Goal: Task Accomplishment & Management: Use online tool/utility

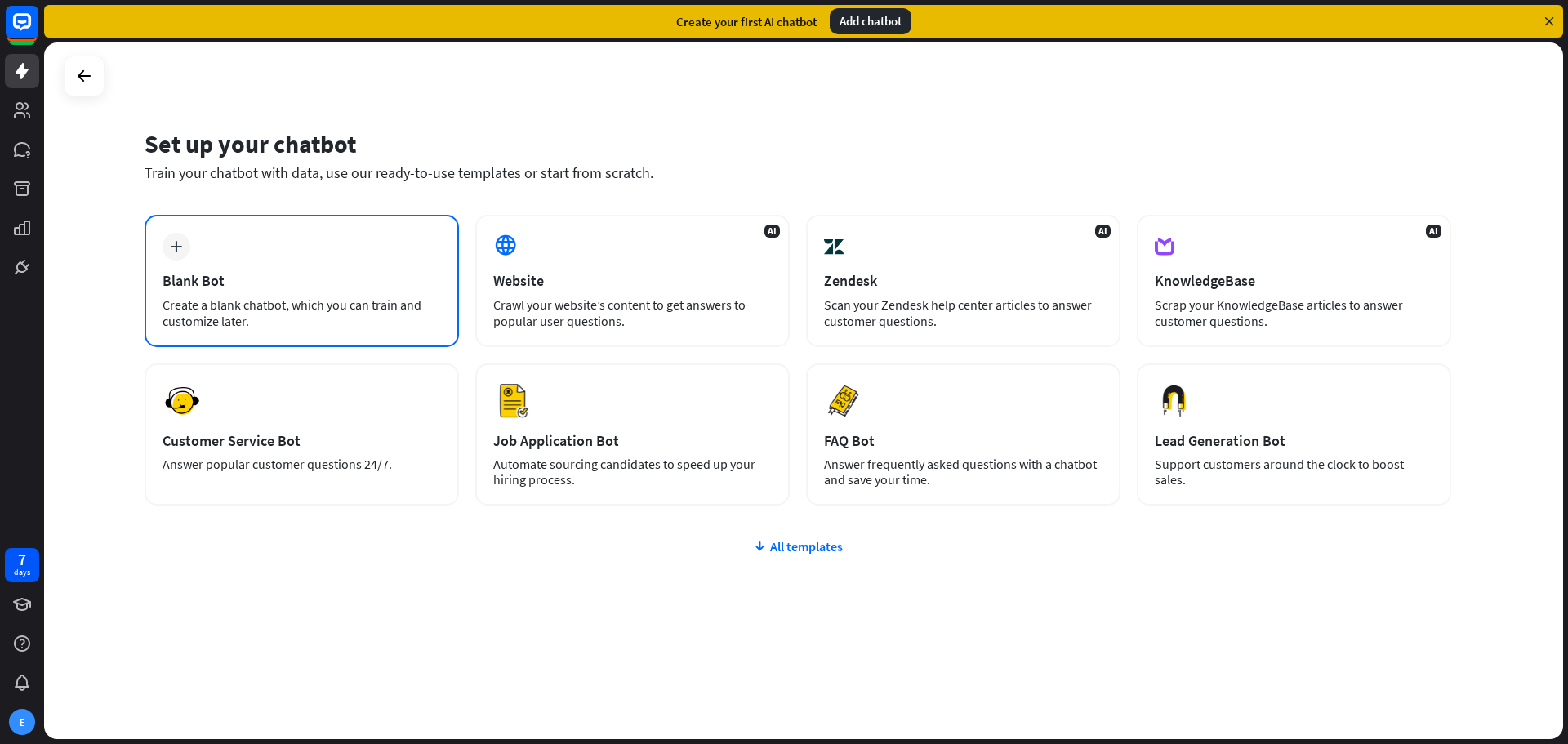
click at [341, 289] on div "Blank Bot" at bounding box center [302, 280] width 279 height 18
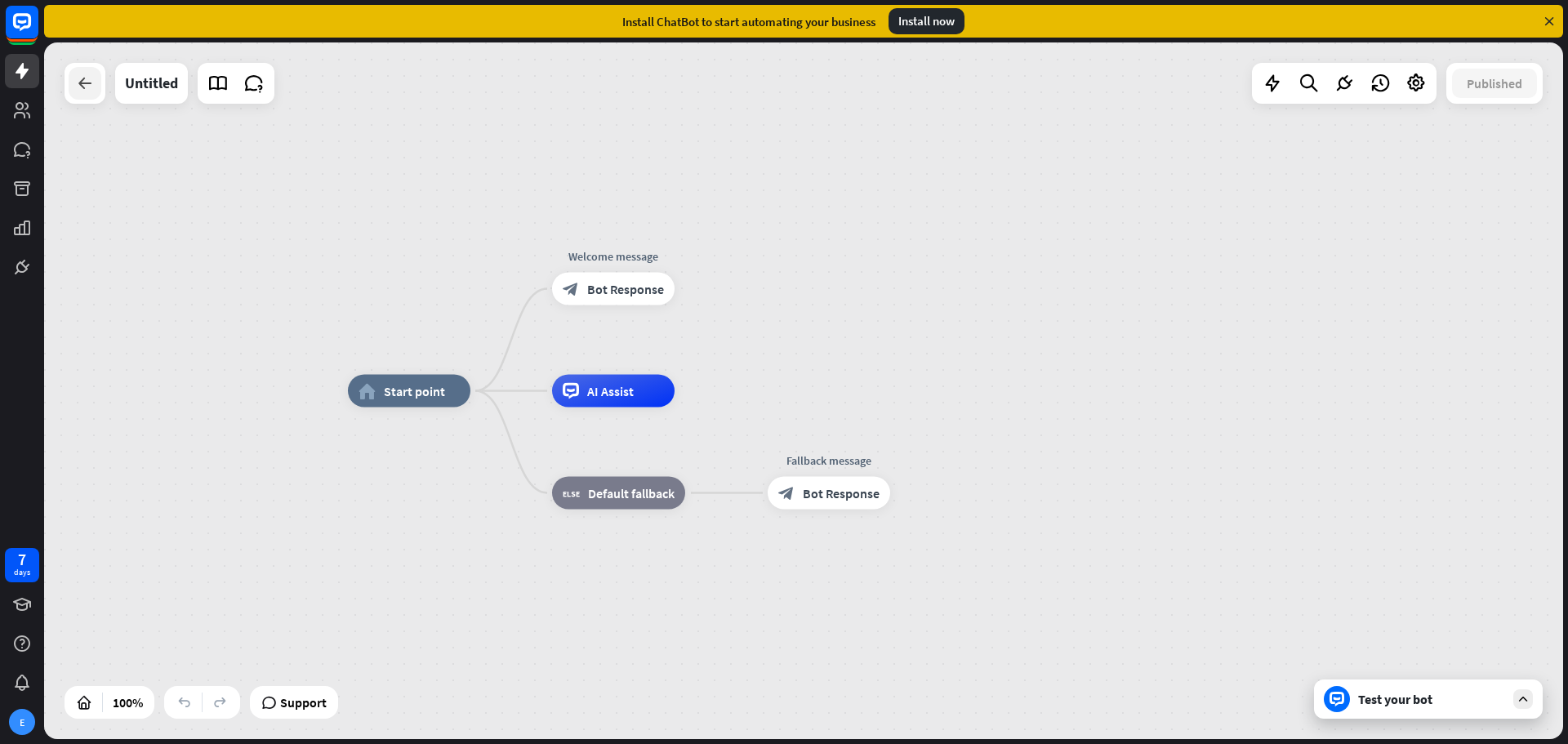
click at [90, 94] on div at bounding box center [85, 83] width 33 height 33
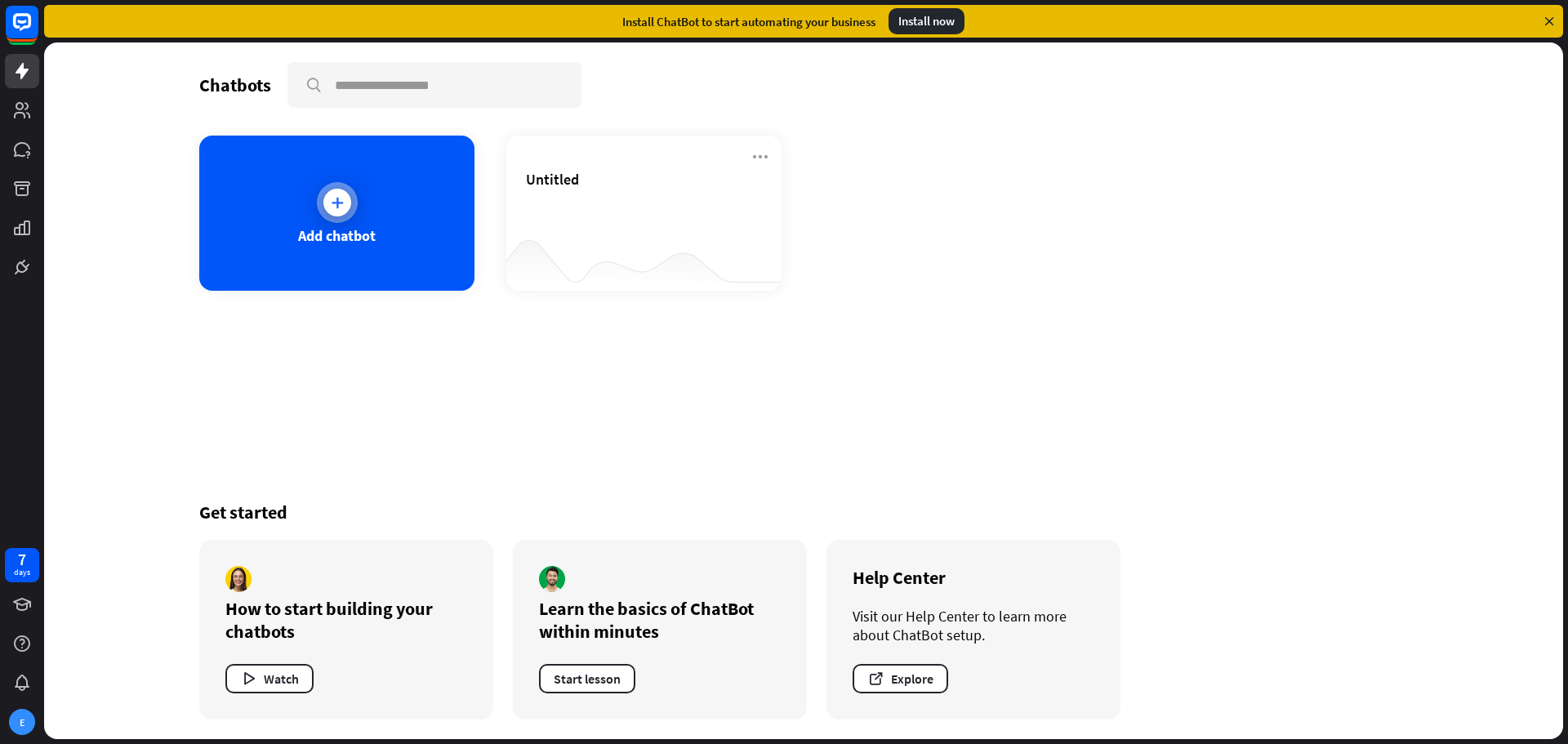
click at [373, 231] on div "Add chatbot" at bounding box center [337, 235] width 77 height 18
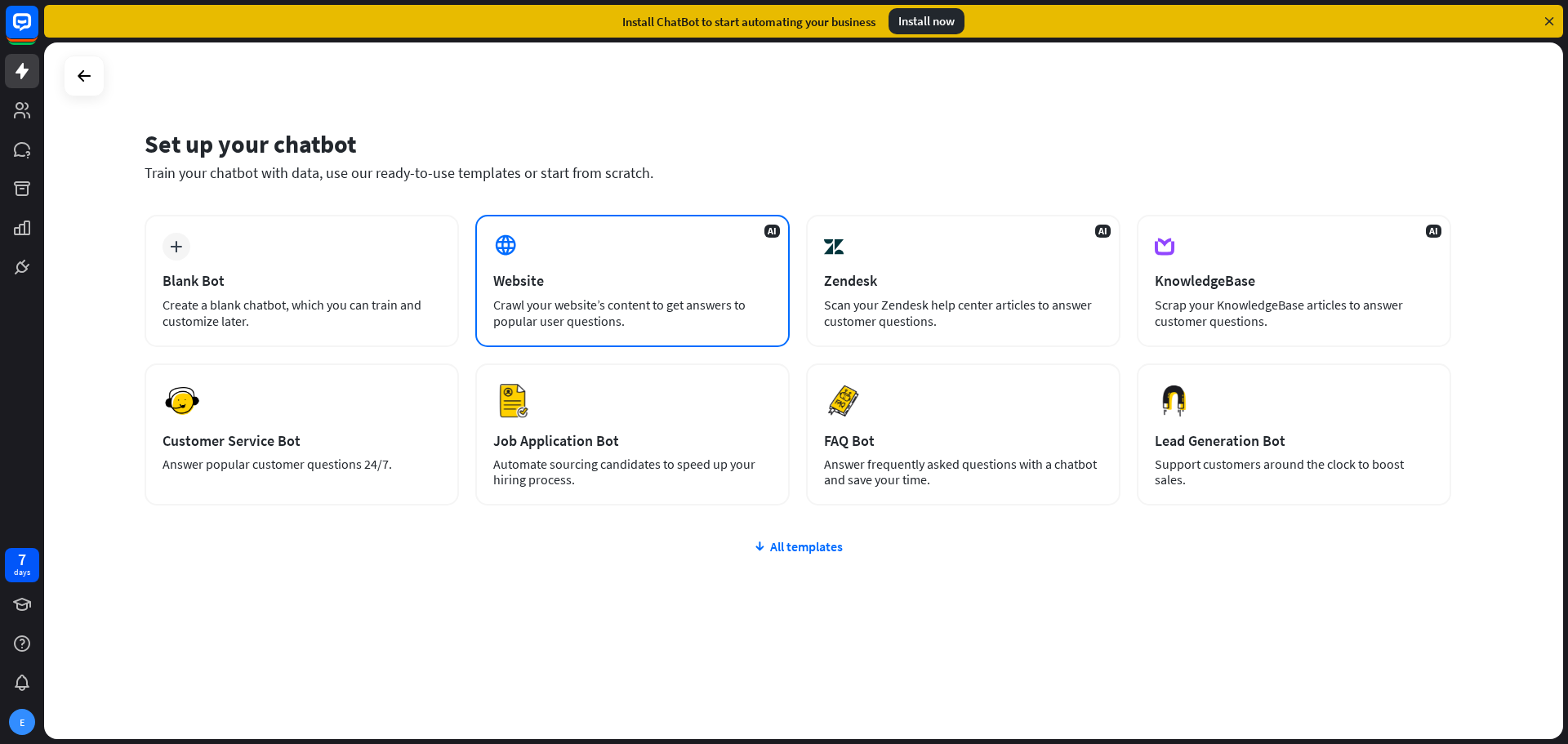
click at [723, 317] on div "Crawl your website’s content to get answers to popular user questions." at bounding box center [632, 313] width 279 height 33
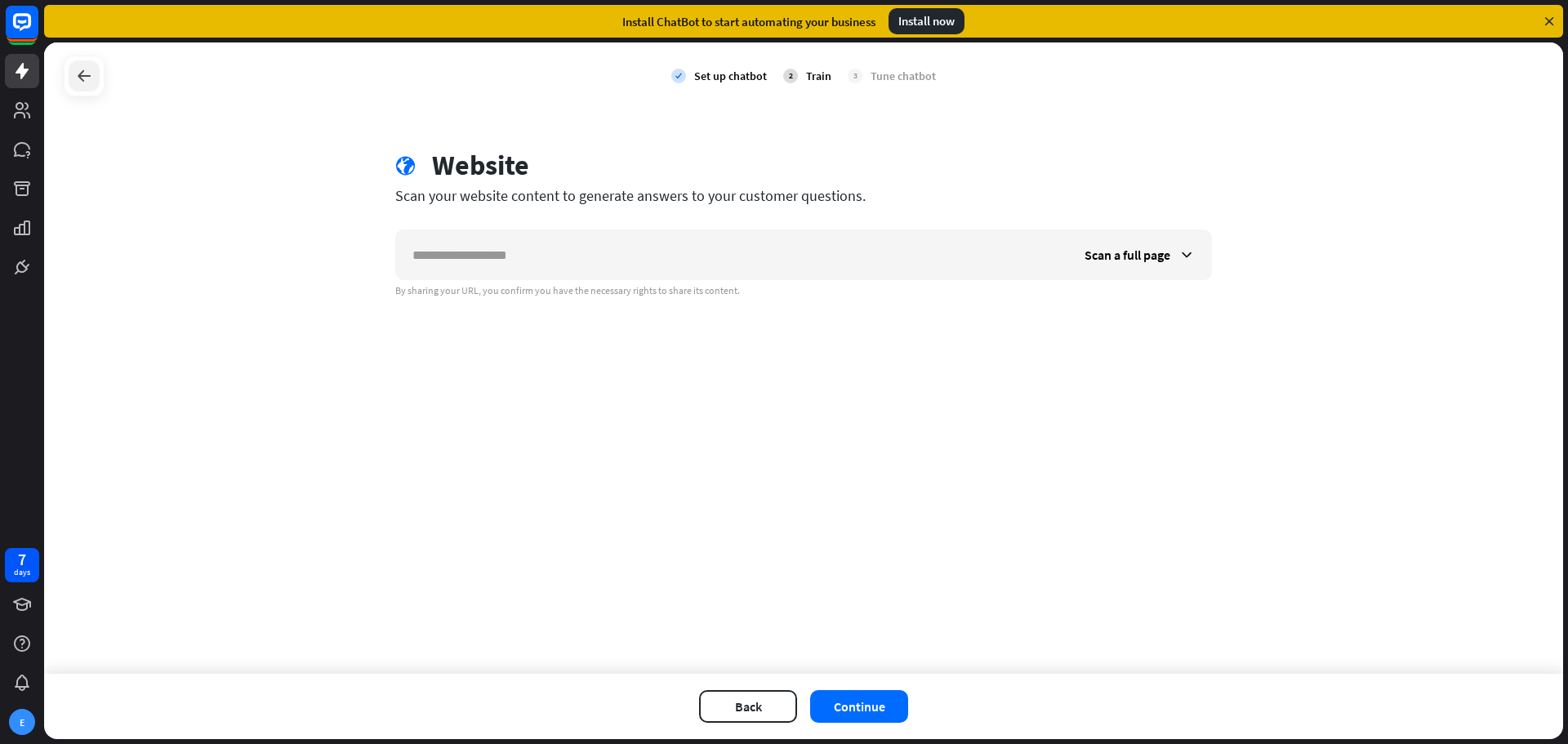
click at [90, 80] on icon at bounding box center [84, 76] width 19 height 19
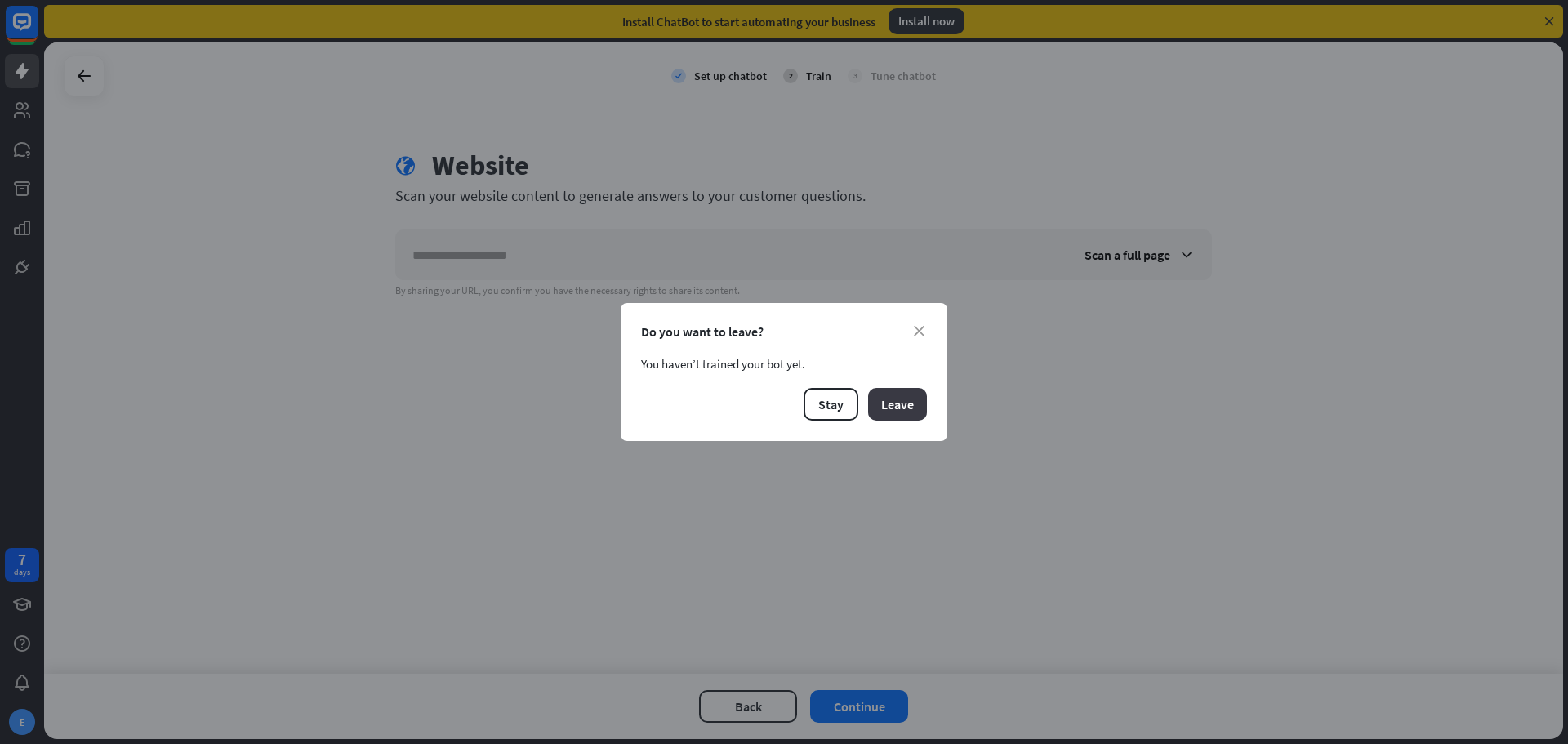
click at [896, 414] on button "Leave" at bounding box center [897, 404] width 59 height 33
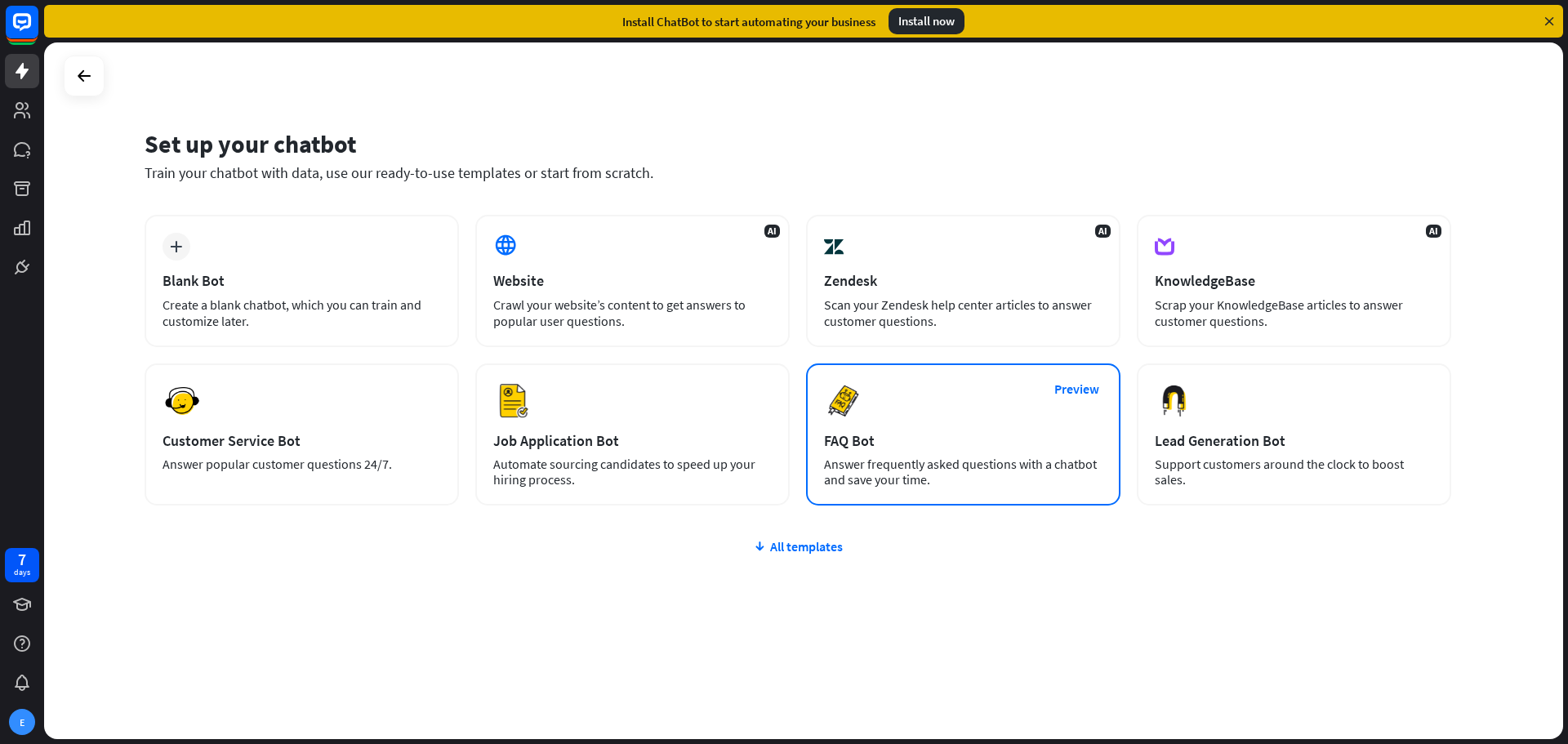
click at [918, 426] on div "Preview FAQ Bot [PERSON_NAME] frequently asked questions with a chatbot and sav…" at bounding box center [963, 434] width 315 height 142
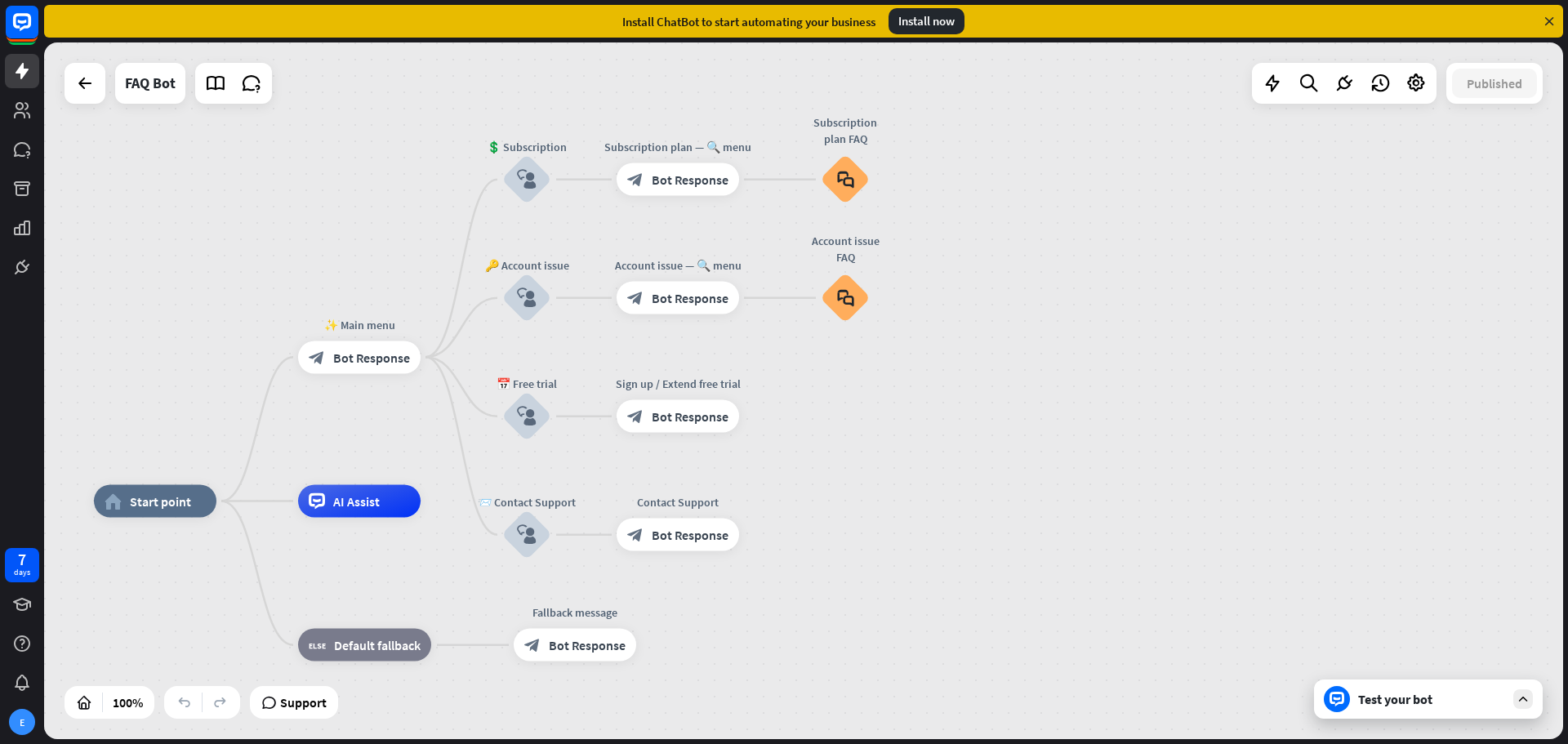
drag, startPoint x: 1226, startPoint y: 399, endPoint x: 957, endPoint y: 524, distance: 296.6
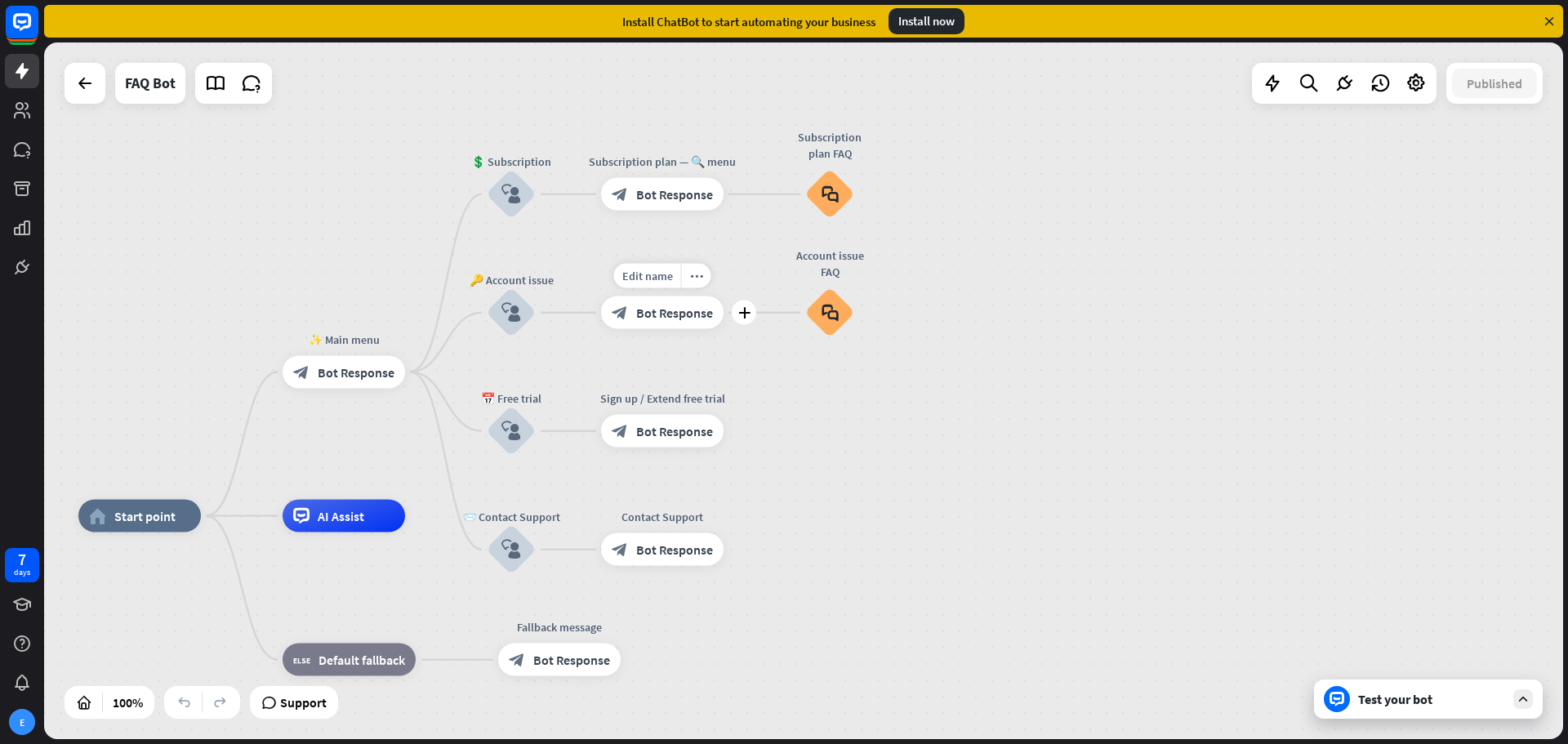
click at [667, 310] on span "Bot Response" at bounding box center [674, 312] width 77 height 16
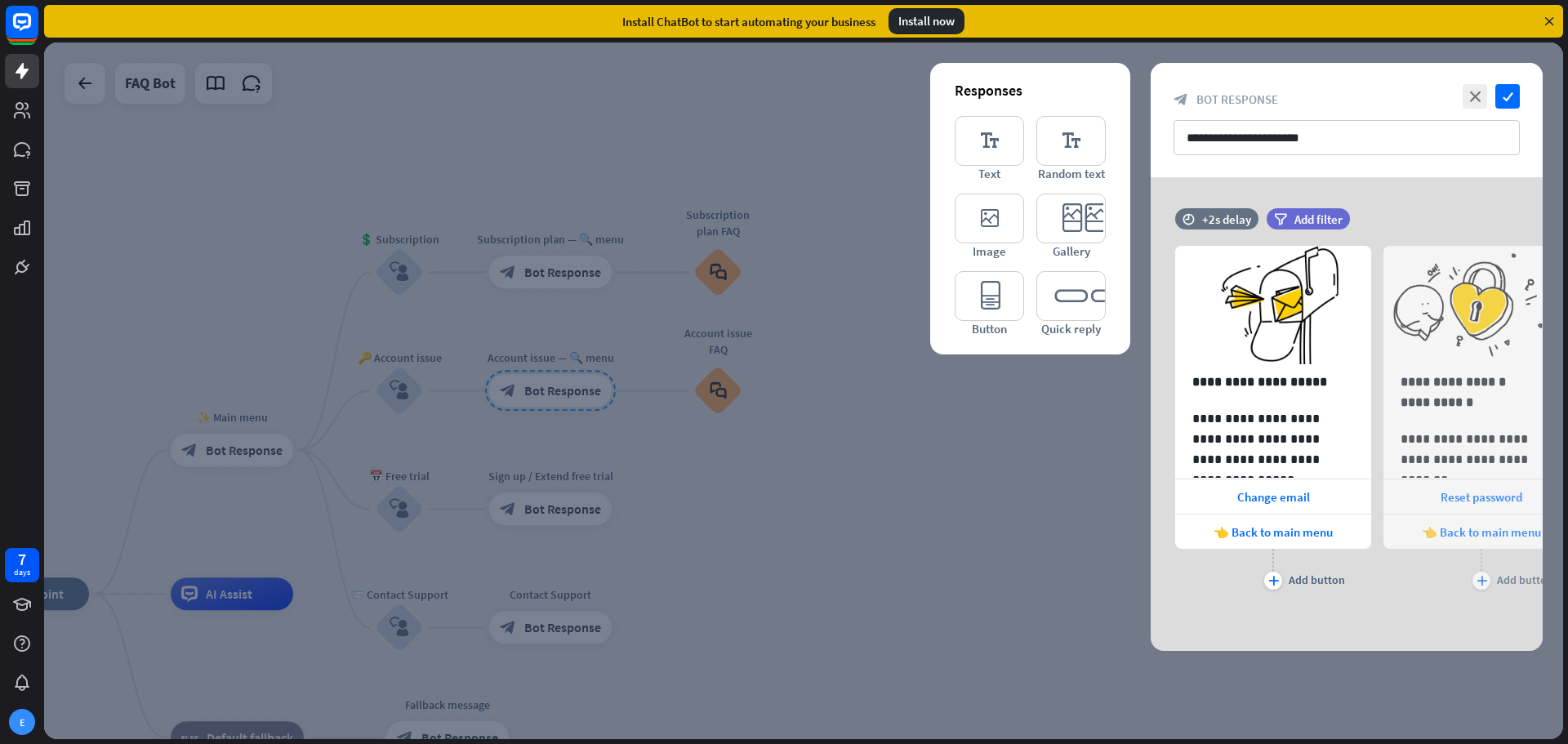
click at [780, 509] on div at bounding box center [804, 390] width 1519 height 697
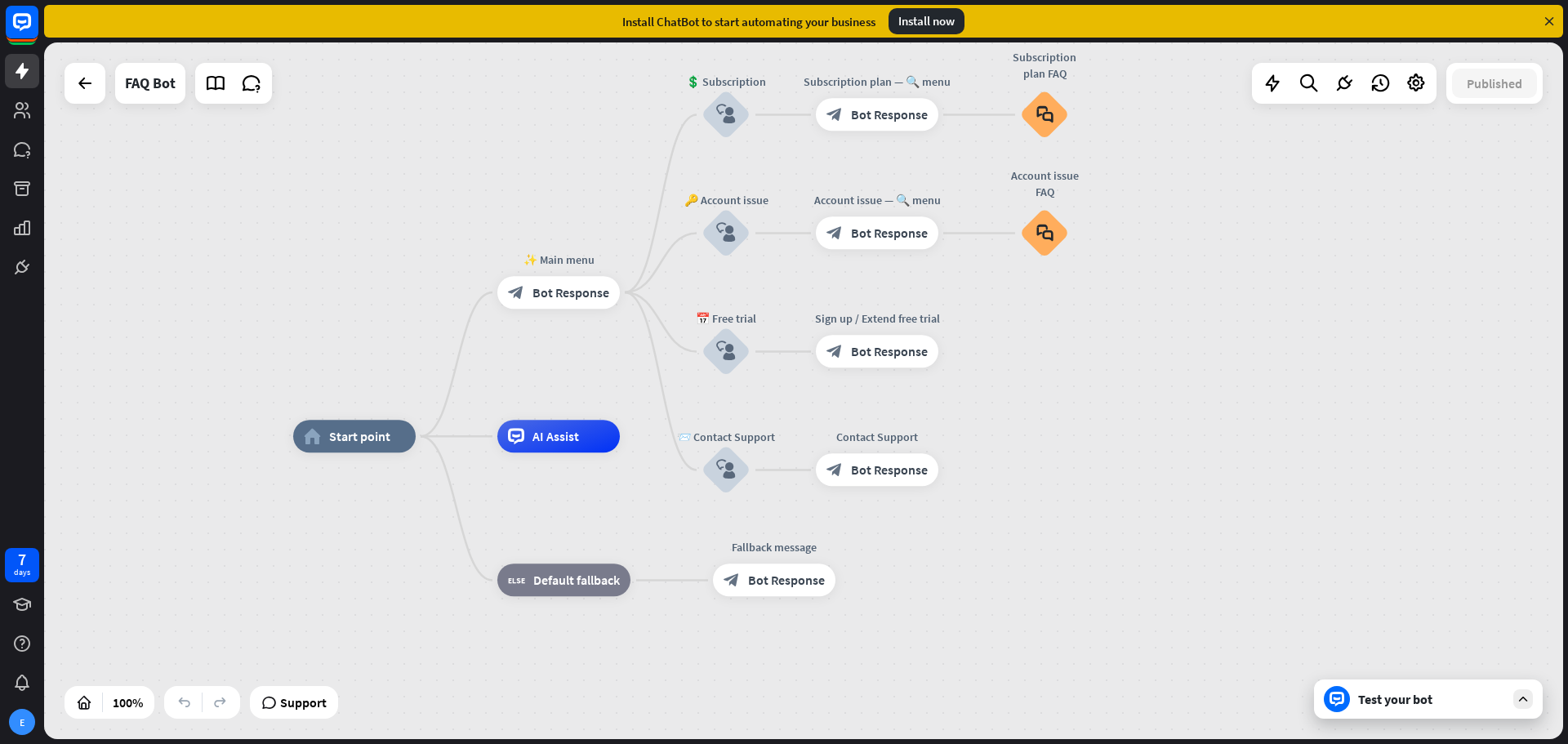
drag, startPoint x: 763, startPoint y: 476, endPoint x: 992, endPoint y: 354, distance: 259.5
click at [996, 356] on div "home_2 Start point ✨ Main menu block_bot_response Bot Response 💲 Subscription b…" at bounding box center [804, 390] width 1519 height 697
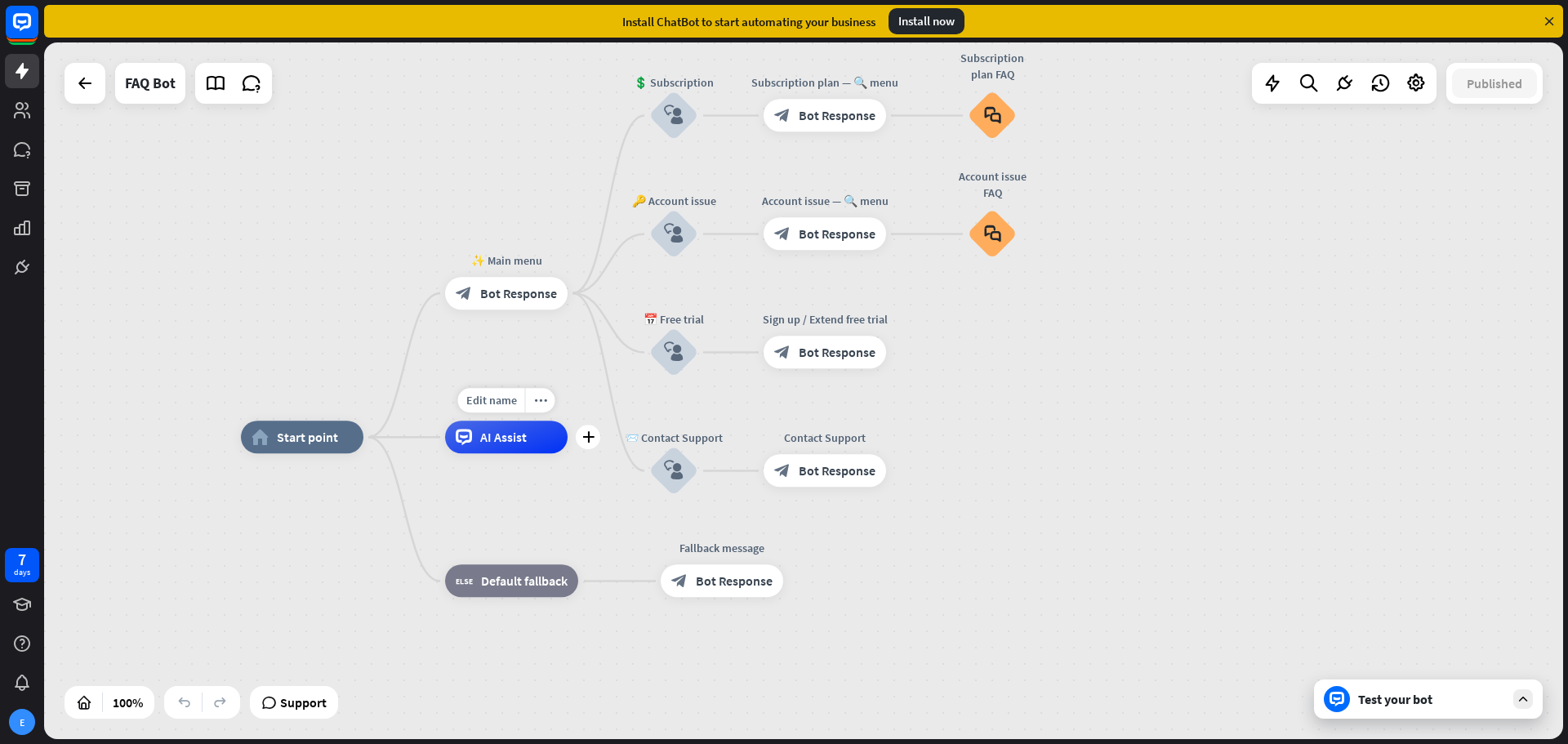
click at [512, 453] on div "Edit name more_horiz plus AI Assist" at bounding box center [507, 437] width 122 height 33
click at [516, 448] on div "AI Assist" at bounding box center [507, 437] width 122 height 33
click at [512, 297] on span "Bot Response" at bounding box center [519, 293] width 77 height 16
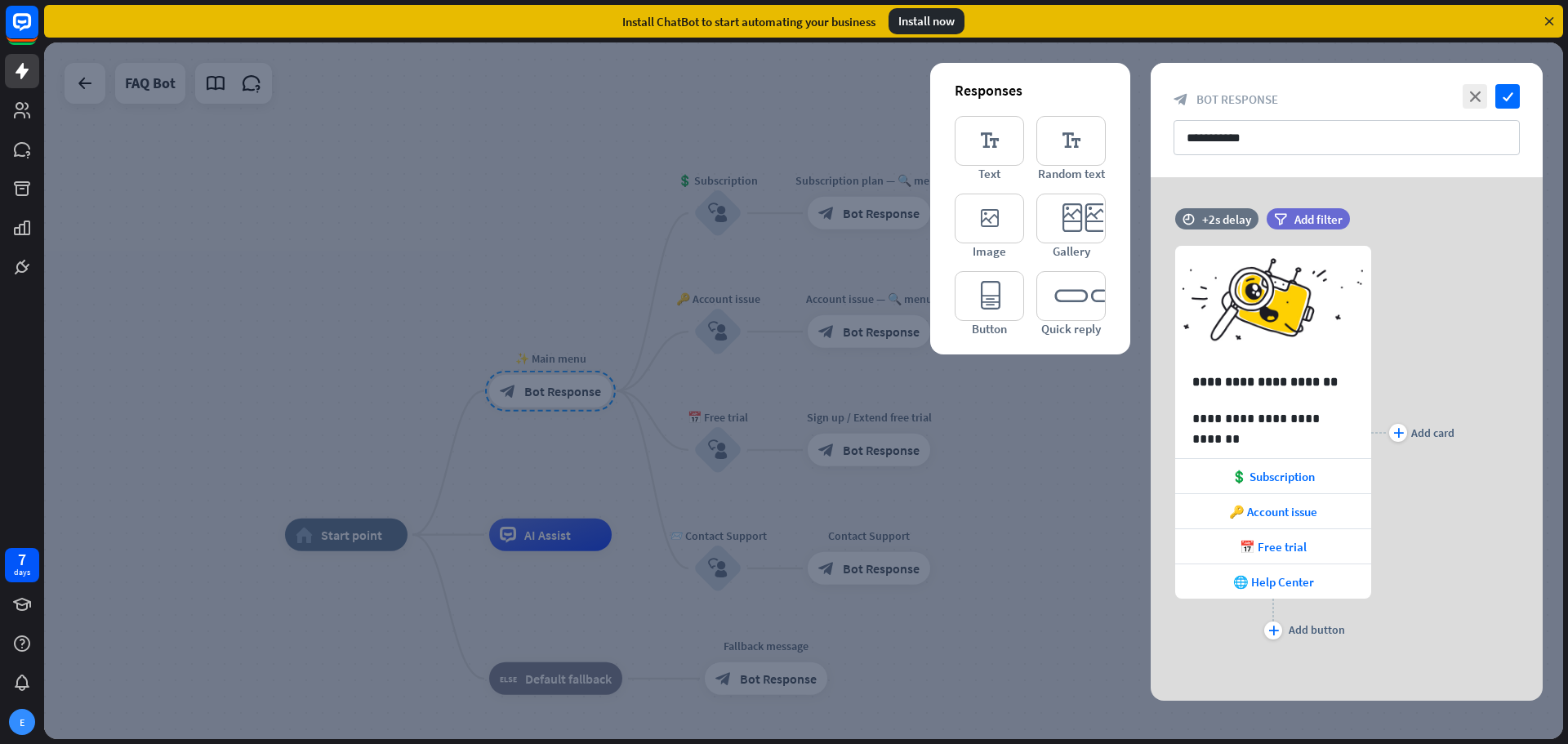
click at [446, 271] on div at bounding box center [804, 390] width 1519 height 697
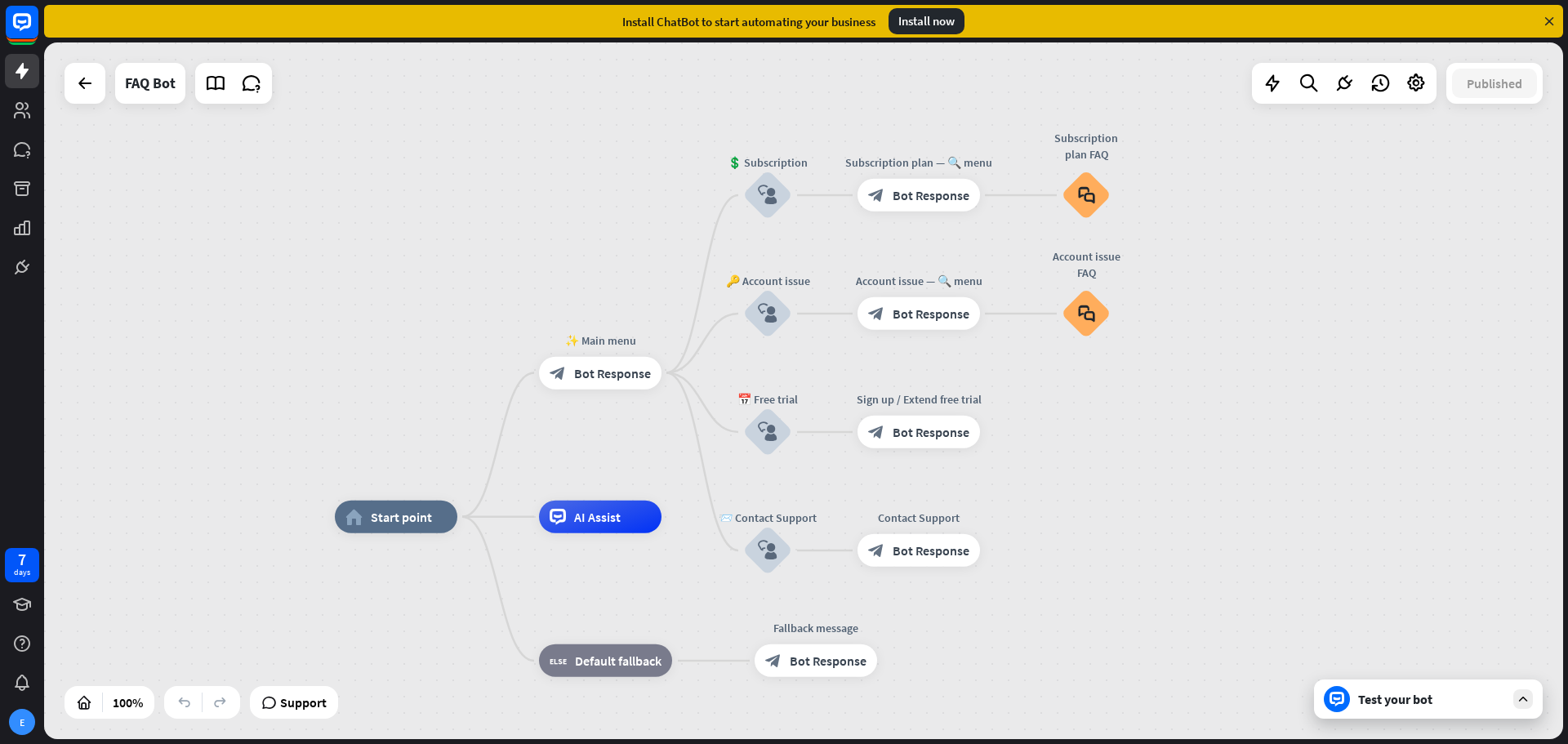
drag, startPoint x: 367, startPoint y: 250, endPoint x: 423, endPoint y: 242, distance: 56.6
click at [423, 242] on div "home_2 Start point ✨ Main menu block_bot_response Bot Response 💲 Subscription b…" at bounding box center [804, 390] width 1519 height 697
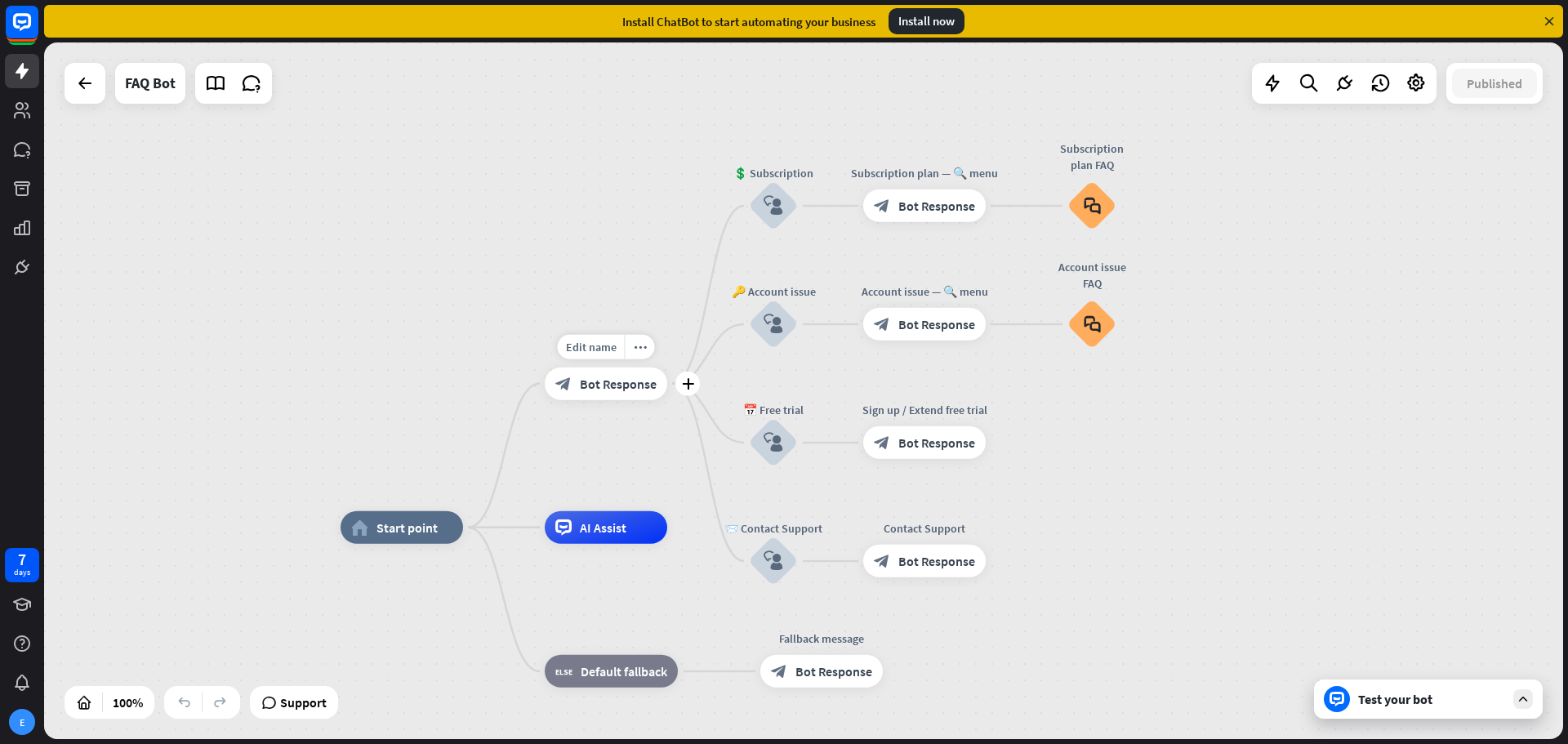
click at [598, 387] on span "Bot Response" at bounding box center [618, 384] width 77 height 16
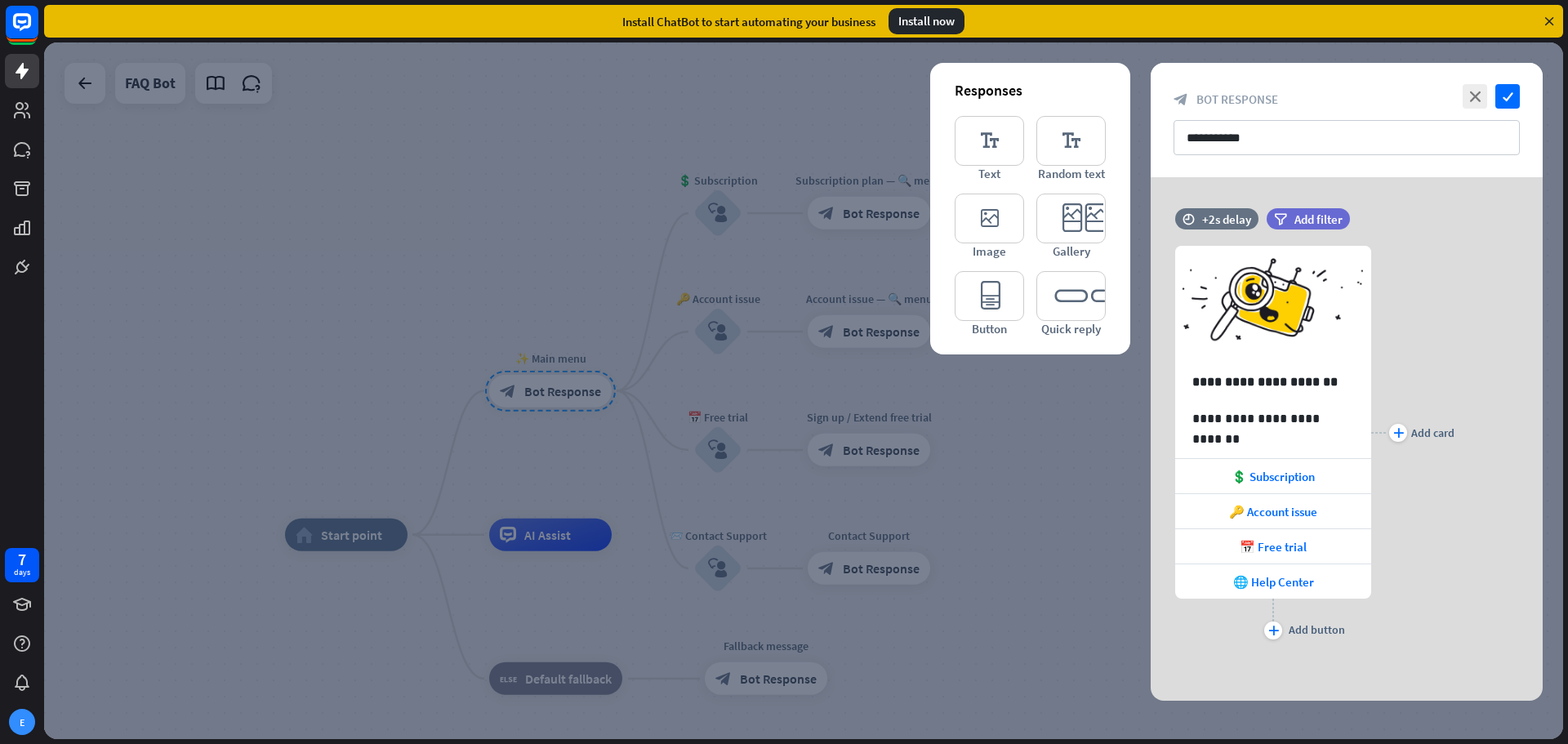
click at [522, 250] on div at bounding box center [804, 390] width 1519 height 697
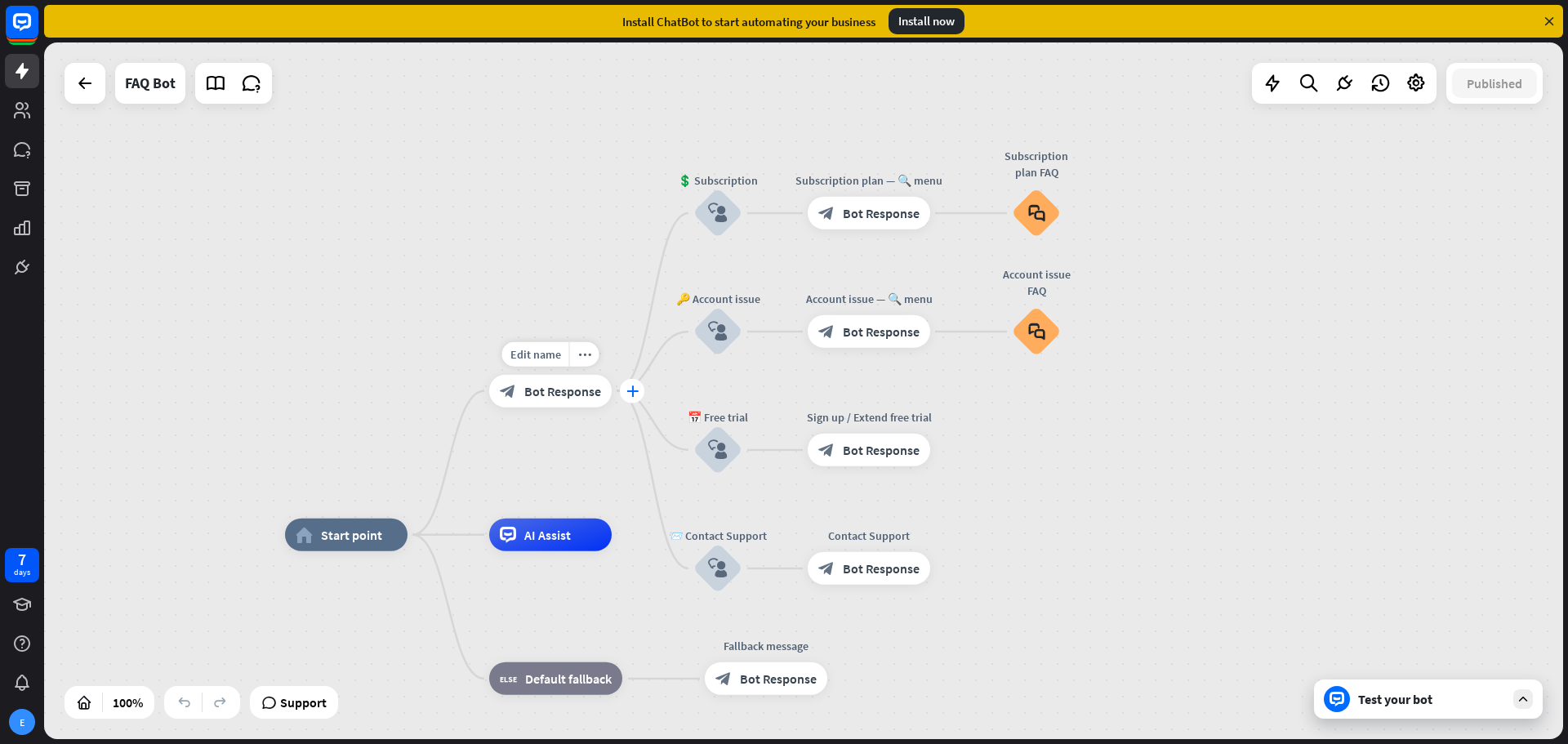
click at [635, 384] on div "plus" at bounding box center [631, 390] width 24 height 24
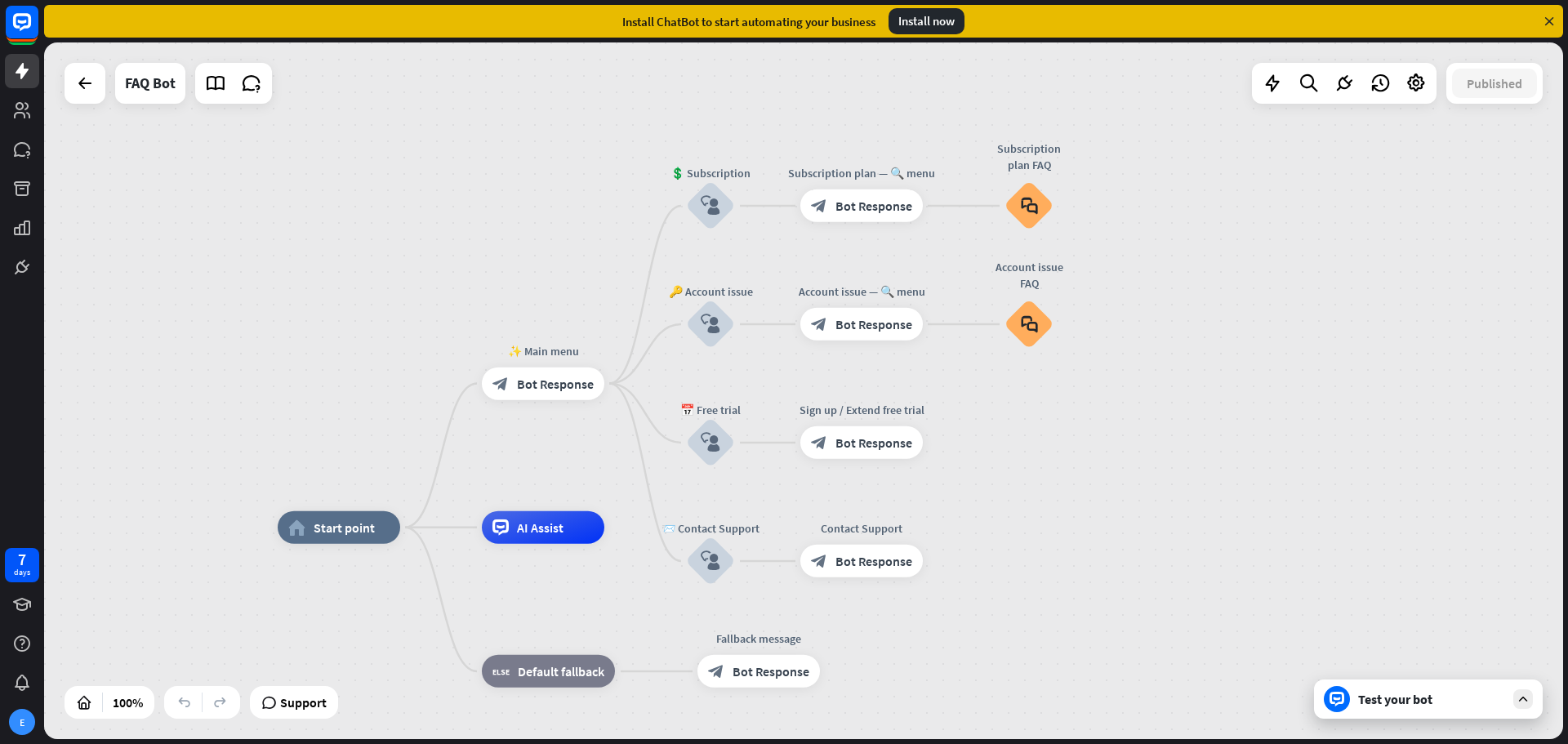
drag, startPoint x: 626, startPoint y: 271, endPoint x: 617, endPoint y: 260, distance: 14.2
click at [617, 260] on div "home_2 Start point ✨ Main menu block_bot_response Bot Response 💲 Subscription b…" at bounding box center [804, 390] width 1519 height 697
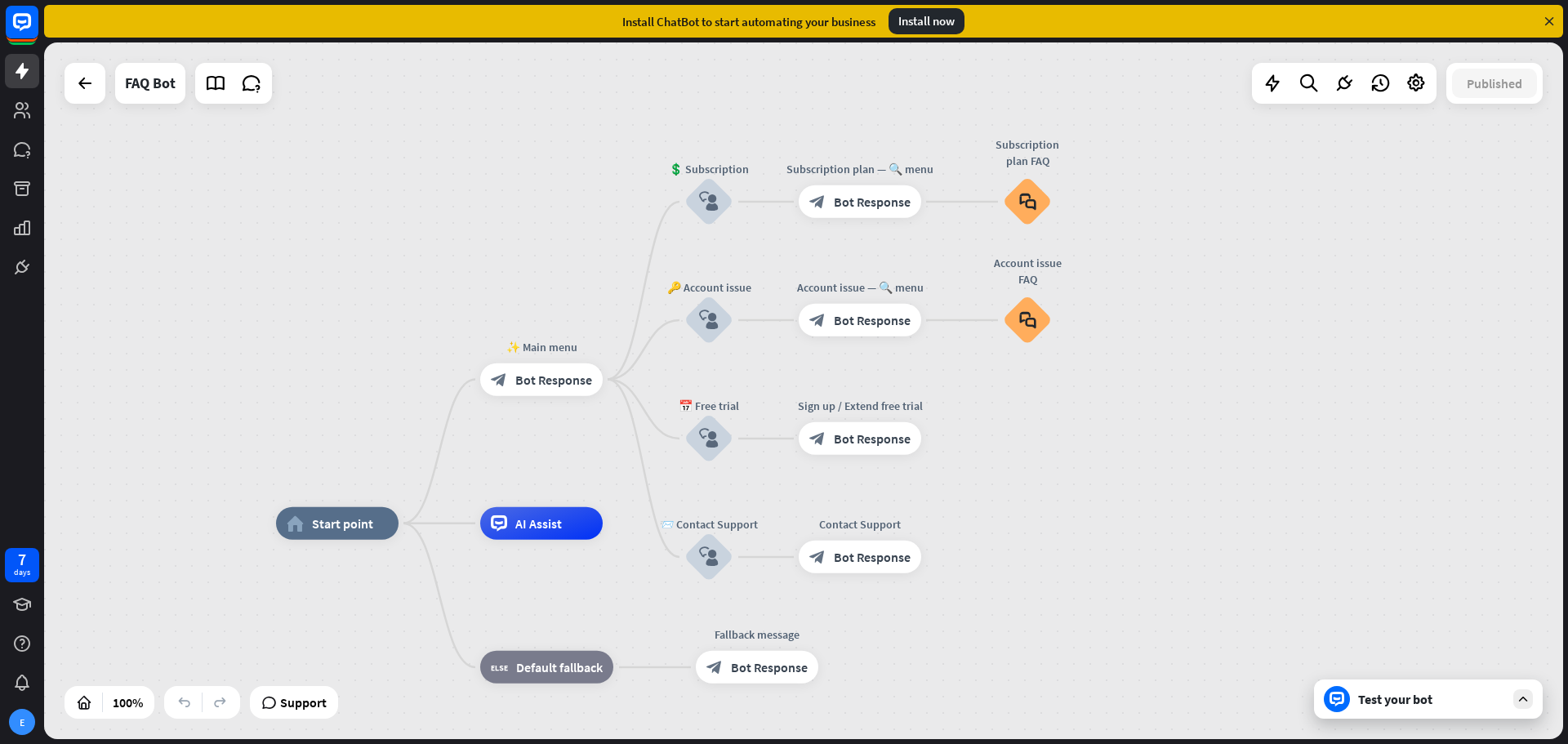
drag, startPoint x: 1184, startPoint y: 279, endPoint x: 1183, endPoint y: 268, distance: 11.0
drag, startPoint x: 1100, startPoint y: 39, endPoint x: 1115, endPoint y: 257, distance: 218.5
click at [1187, 414] on div "home_2 Start point ✨ Main menu block_bot_response Bot Response 💲 Subscription b…" at bounding box center [804, 390] width 1519 height 697
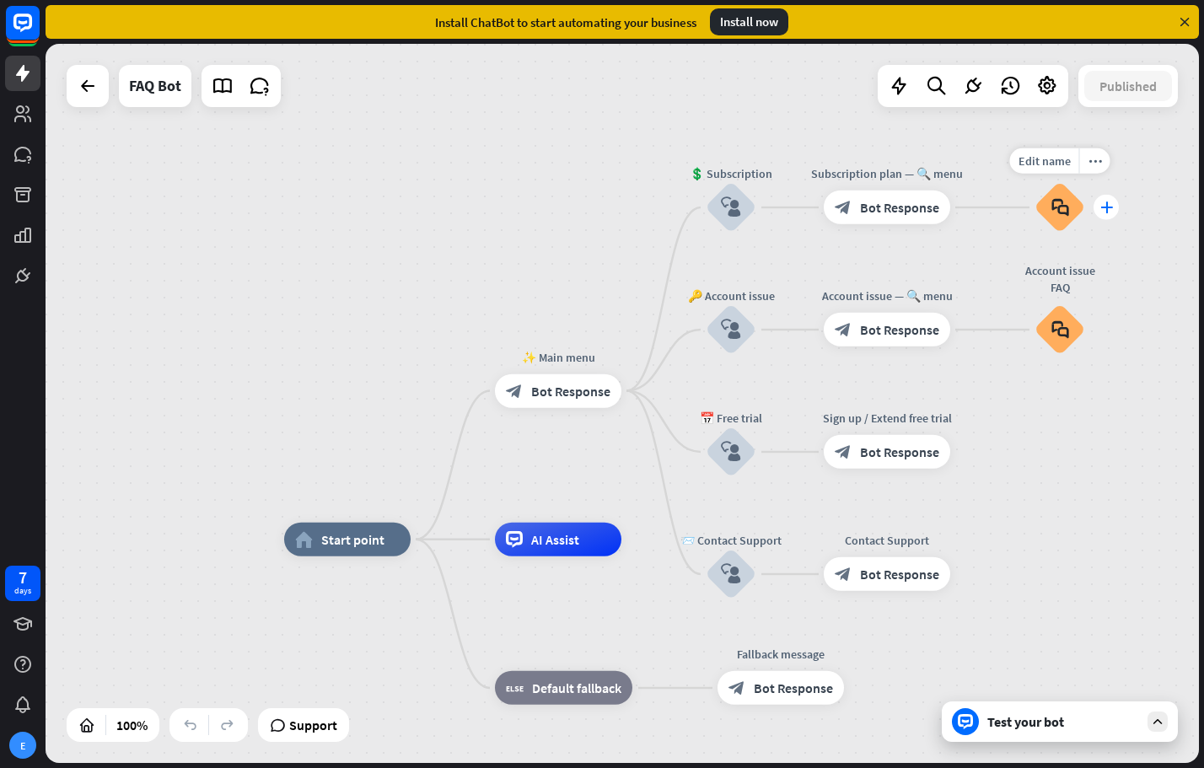
click at [1108, 209] on icon "plus" at bounding box center [1106, 208] width 13 height 12
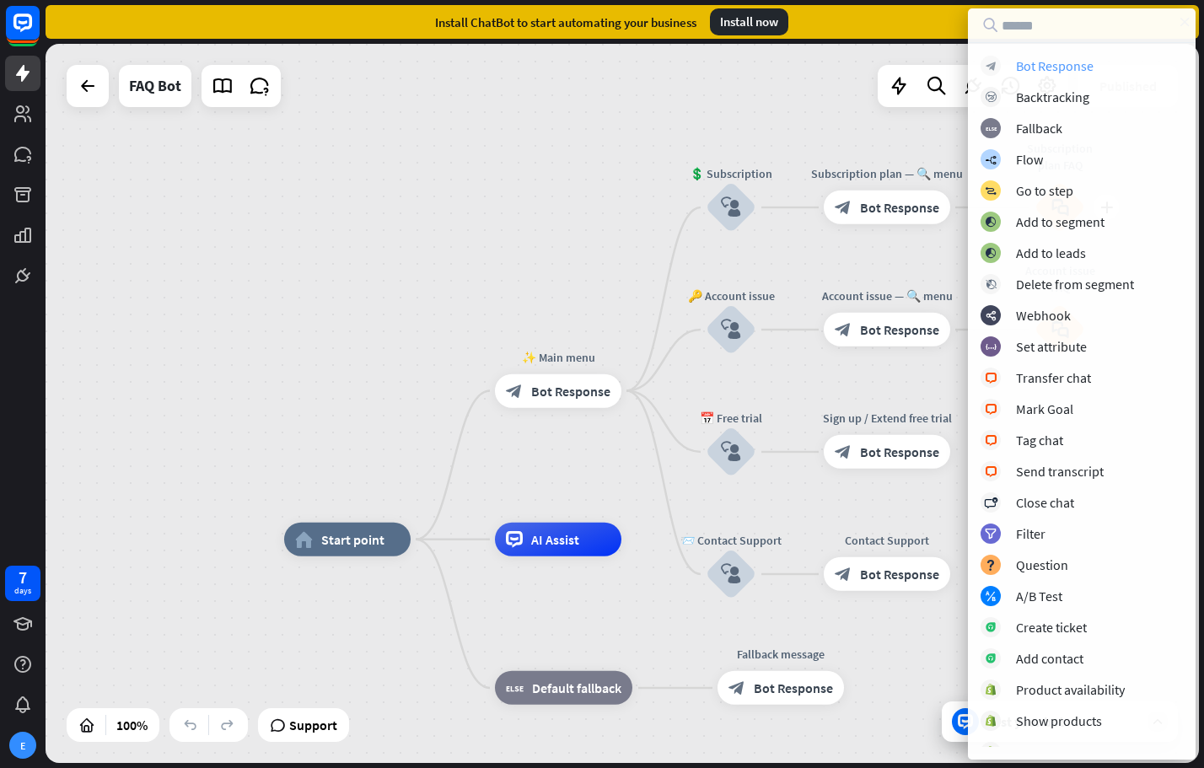
click at [1075, 64] on div "Bot Response" at bounding box center [1055, 65] width 78 height 17
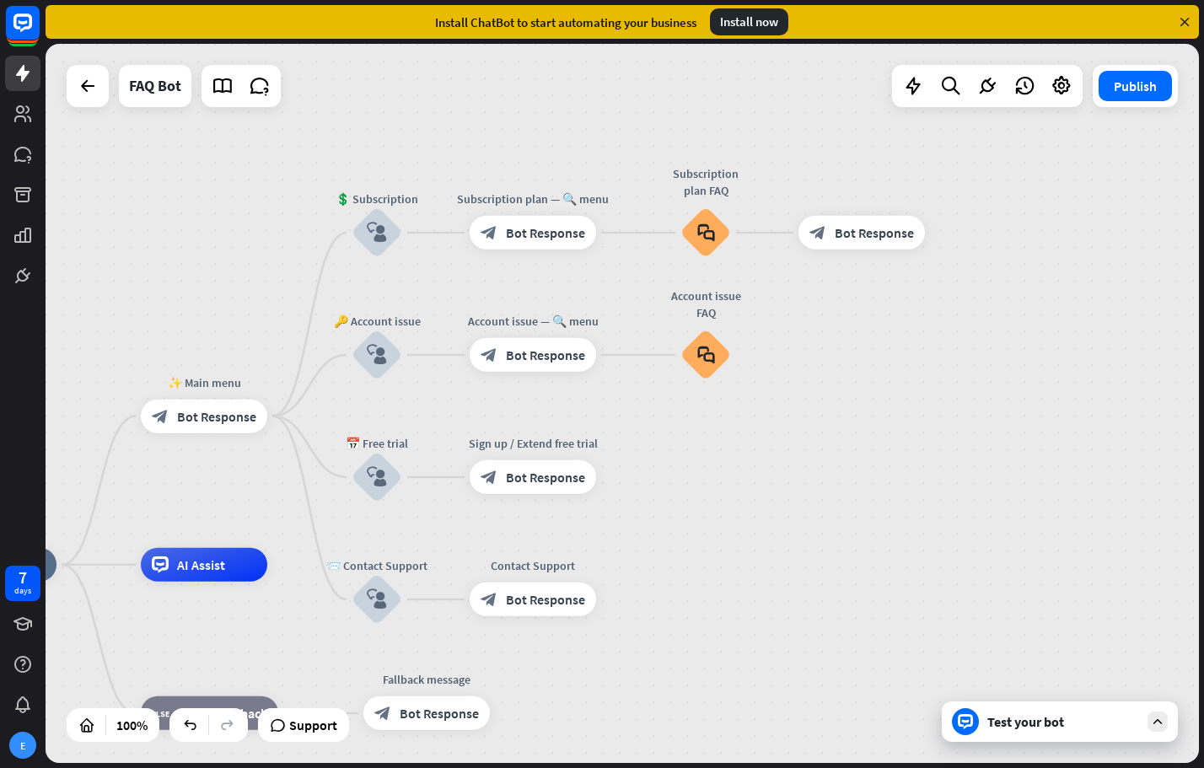
drag, startPoint x: 1160, startPoint y: 284, endPoint x: 845, endPoint y: 299, distance: 315.7
click at [825, 310] on div "home_2 Start point ✨ Main menu block_bot_response Bot Response 💲 Subscription b…" at bounding box center [622, 403] width 1153 height 719
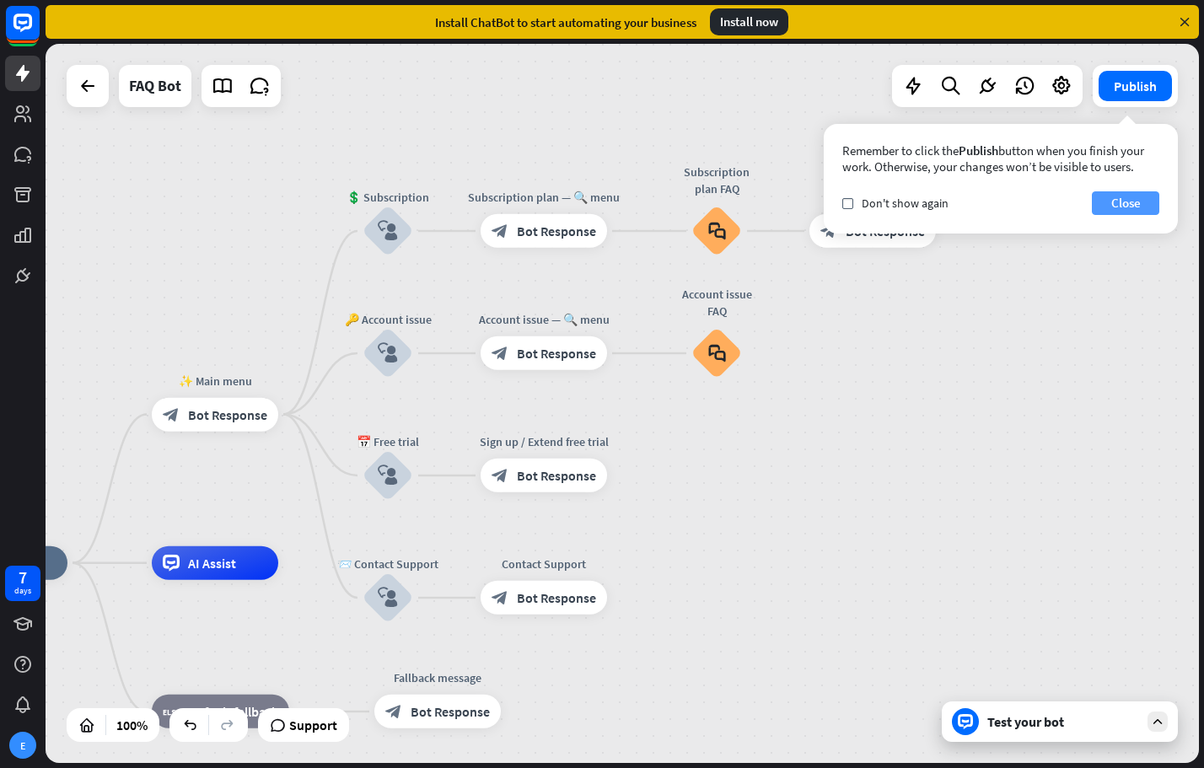
click at [1131, 206] on button "Close" at bounding box center [1125, 203] width 67 height 24
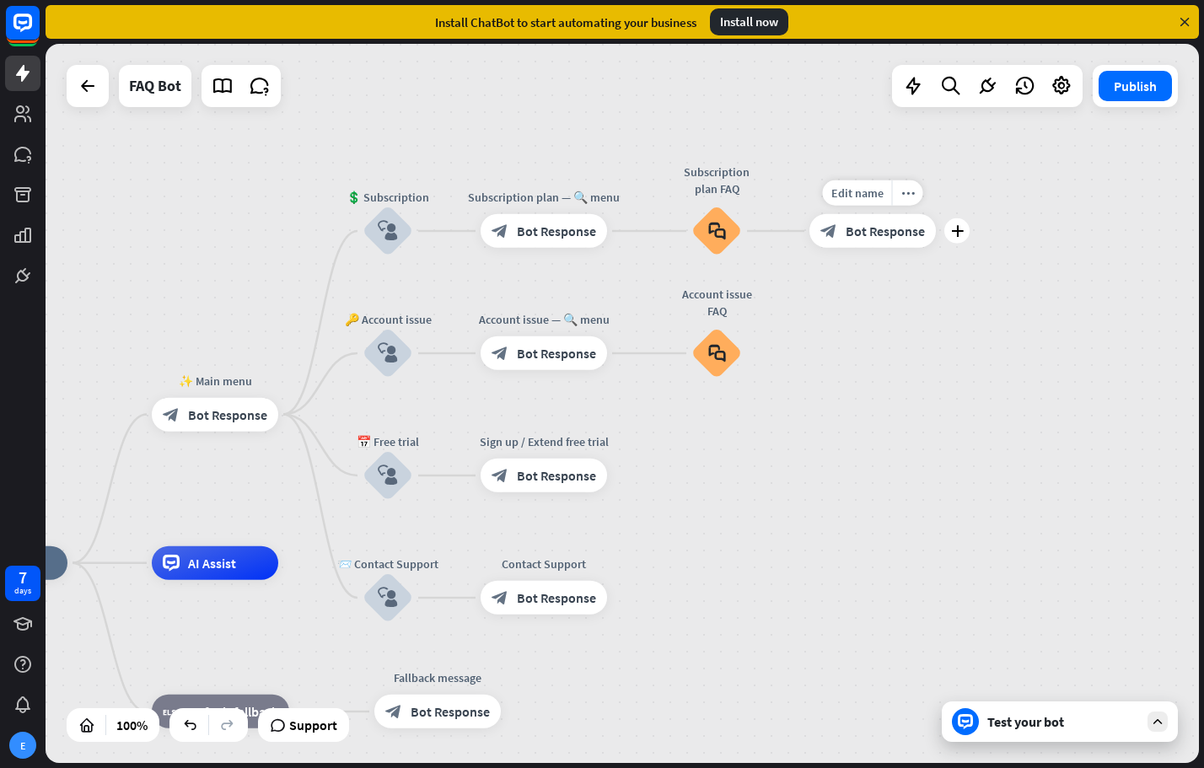
click at [900, 234] on span "Bot Response" at bounding box center [885, 231] width 79 height 17
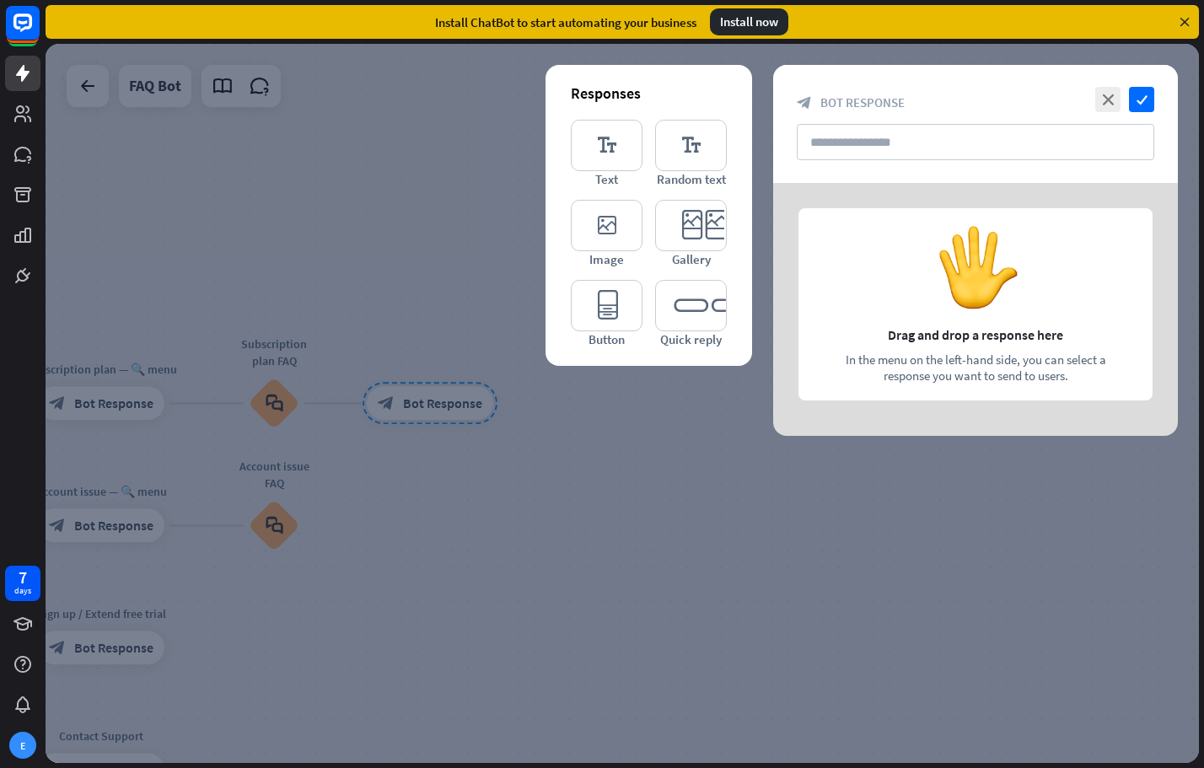
drag, startPoint x: 1202, startPoint y: 381, endPoint x: 1053, endPoint y: 291, distance: 174.4
click at [1051, 293] on div at bounding box center [975, 309] width 405 height 253
drag, startPoint x: 589, startPoint y: 576, endPoint x: 597, endPoint y: 583, distance: 10.2
click at [594, 575] on div at bounding box center [622, 403] width 1153 height 719
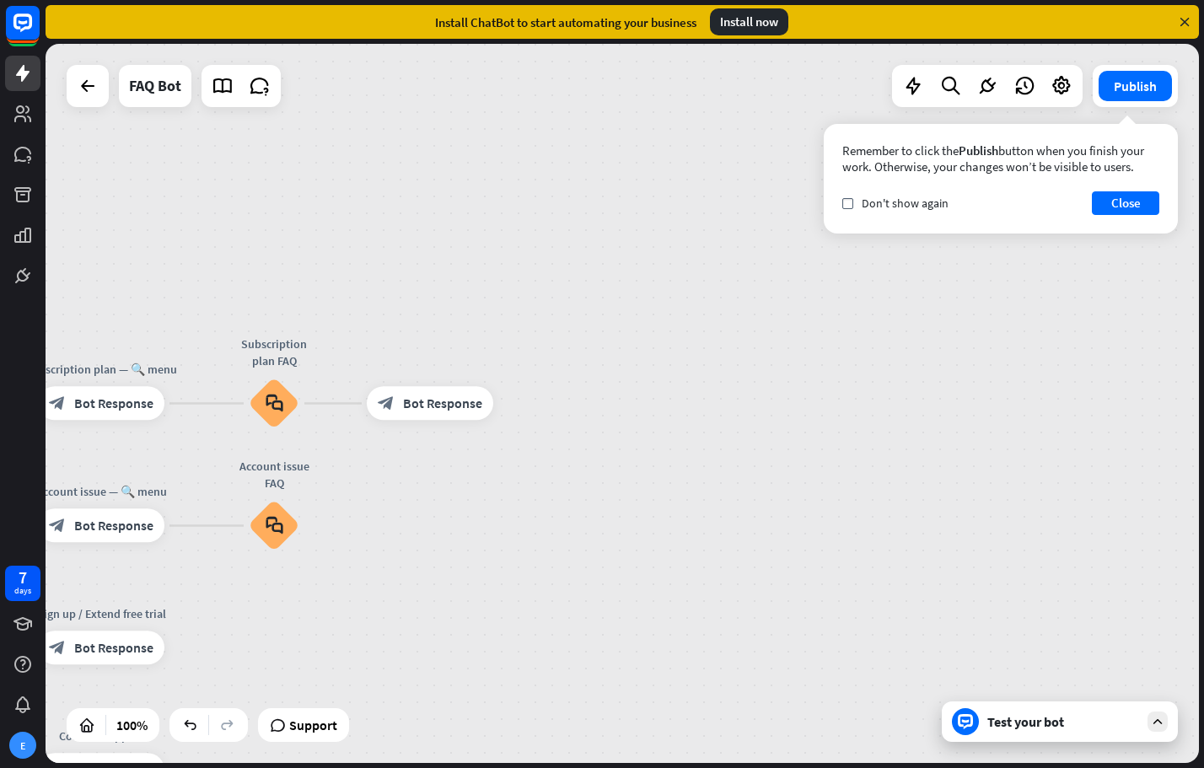
click at [1202, 308] on div "home_2 Start point ✨ Main menu block_bot_response Bot Response 💲 Subscription b…" at bounding box center [625, 406] width 1158 height 724
